Goal: Find specific page/section: Find specific page/section

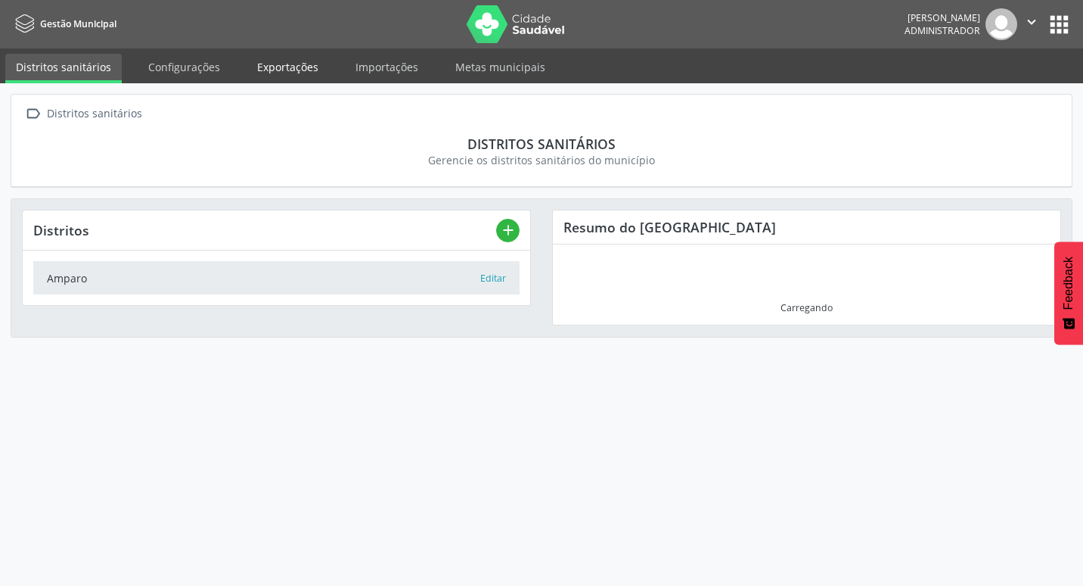
click at [259, 69] on link "Exportações" at bounding box center [288, 67] width 82 height 26
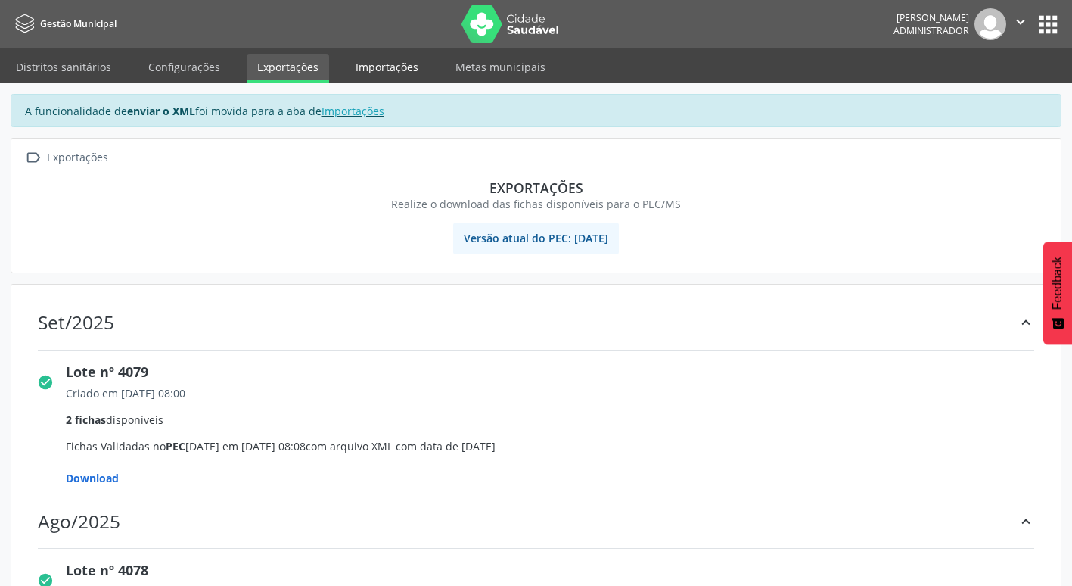
click at [354, 76] on link "Importações" at bounding box center [387, 67] width 84 height 26
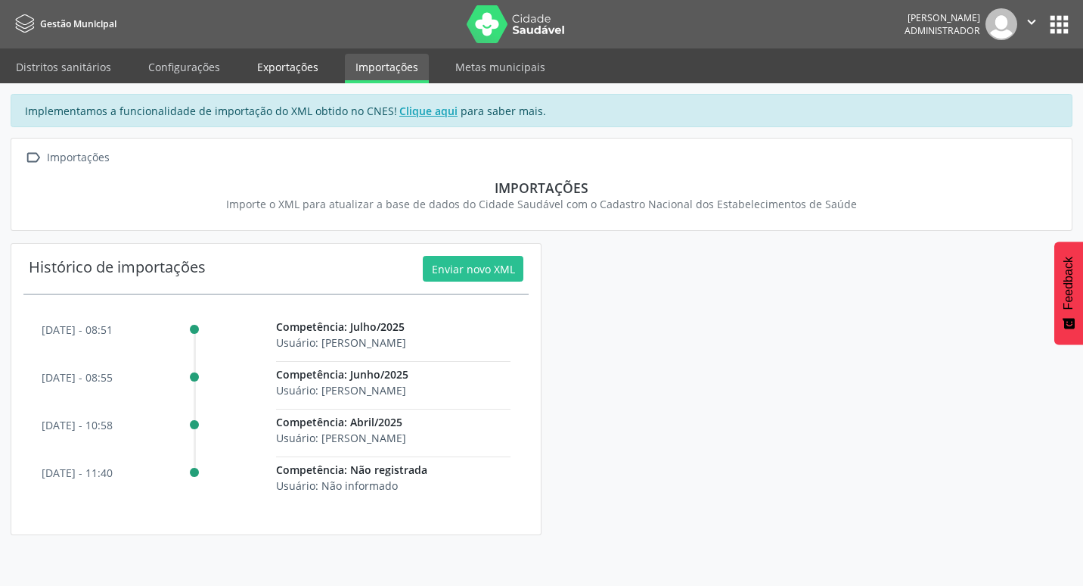
click at [303, 75] on link "Exportações" at bounding box center [288, 67] width 82 height 26
